Goal: Complete application form: Complete application form

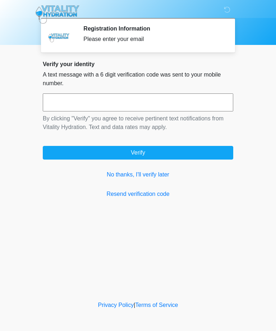
click at [55, 106] on input "text" at bounding box center [138, 102] width 190 height 18
type input "******"
click at [180, 152] on button "Verify" at bounding box center [138, 153] width 190 height 14
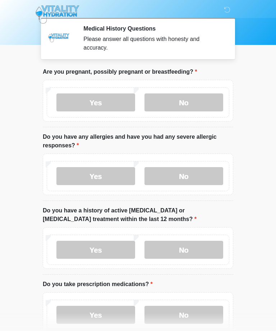
click at [182, 104] on label "No" at bounding box center [183, 102] width 79 height 18
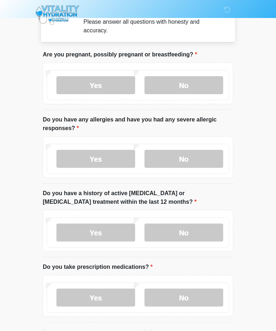
scroll to position [29, 0]
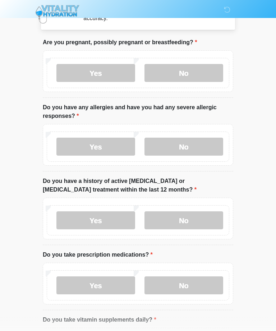
click at [191, 148] on label "No" at bounding box center [183, 147] width 79 height 18
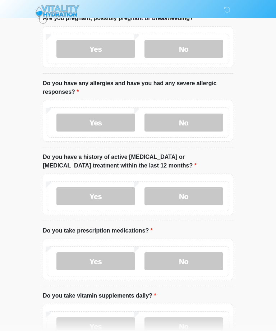
scroll to position [74, 0]
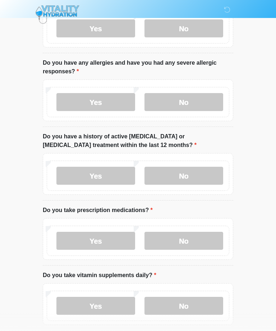
click at [189, 175] on label "No" at bounding box center [183, 176] width 79 height 18
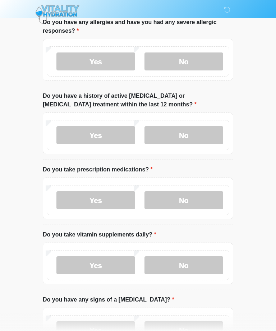
click at [171, 203] on label "No" at bounding box center [183, 200] width 79 height 18
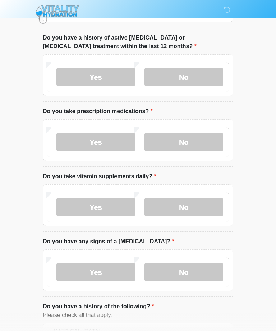
scroll to position [179, 0]
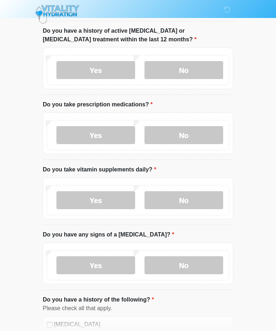
click at [160, 200] on label "No" at bounding box center [183, 200] width 79 height 18
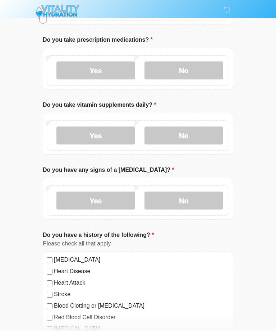
scroll to position [245, 0]
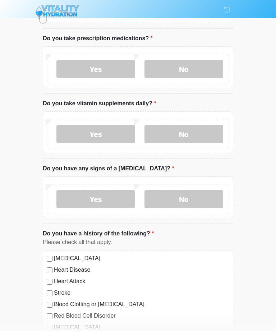
click at [171, 202] on label "No" at bounding box center [183, 199] width 79 height 18
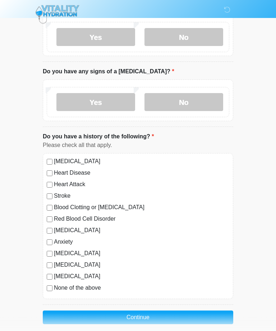
scroll to position [351, 0]
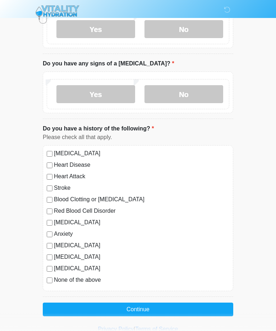
click at [142, 310] on button "Continue" at bounding box center [138, 309] width 190 height 14
click at [90, 279] on label "None of the above" at bounding box center [141, 280] width 175 height 9
click at [125, 312] on button "Continue" at bounding box center [138, 309] width 190 height 14
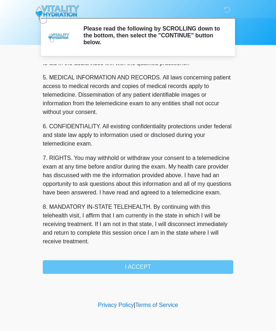
scroll to position [230, 0]
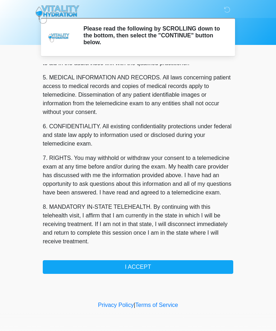
click at [138, 270] on button "I ACCEPT" at bounding box center [138, 267] width 190 height 14
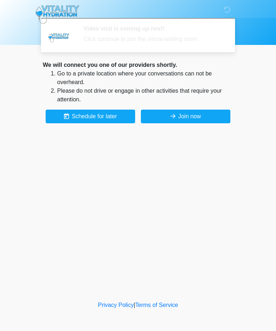
scroll to position [204, 0]
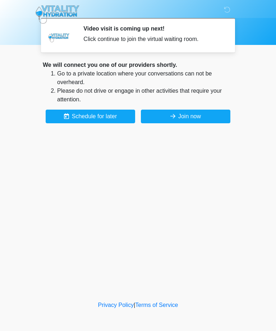
click at [218, 119] on button "Join now" at bounding box center [185, 117] width 89 height 14
